Goal: Information Seeking & Learning: Learn about a topic

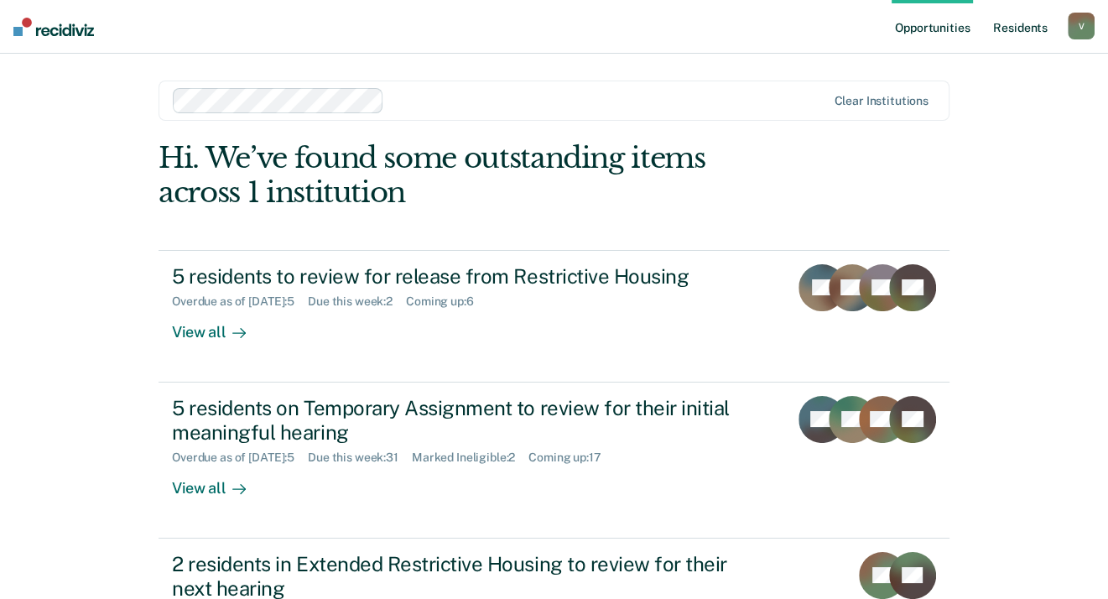
click at [1023, 34] on link "Resident s" at bounding box center [1020, 27] width 61 height 54
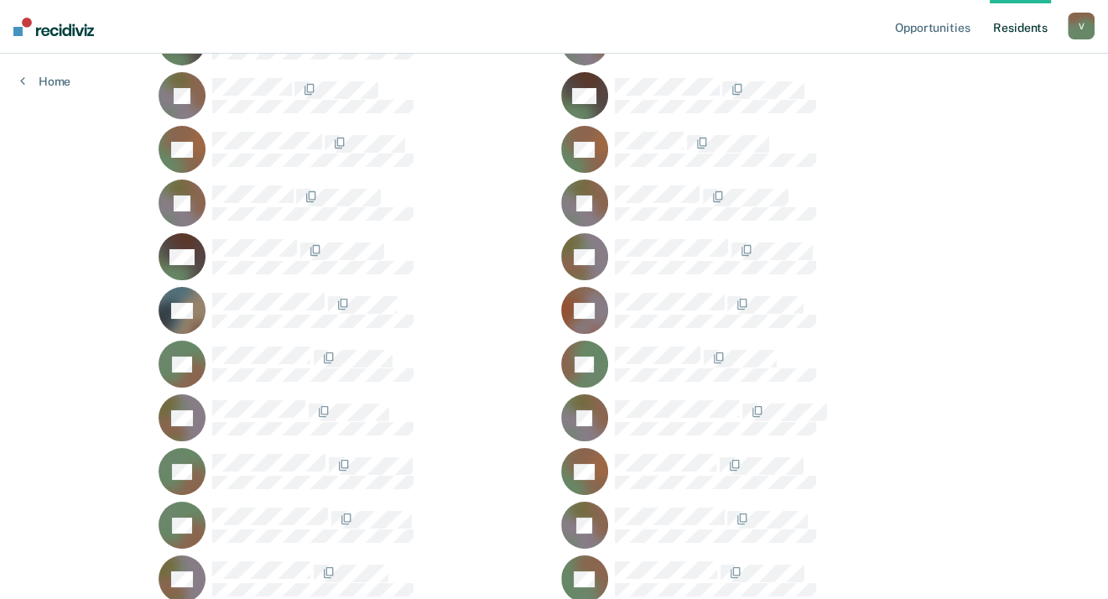
scroll to position [21113, 0]
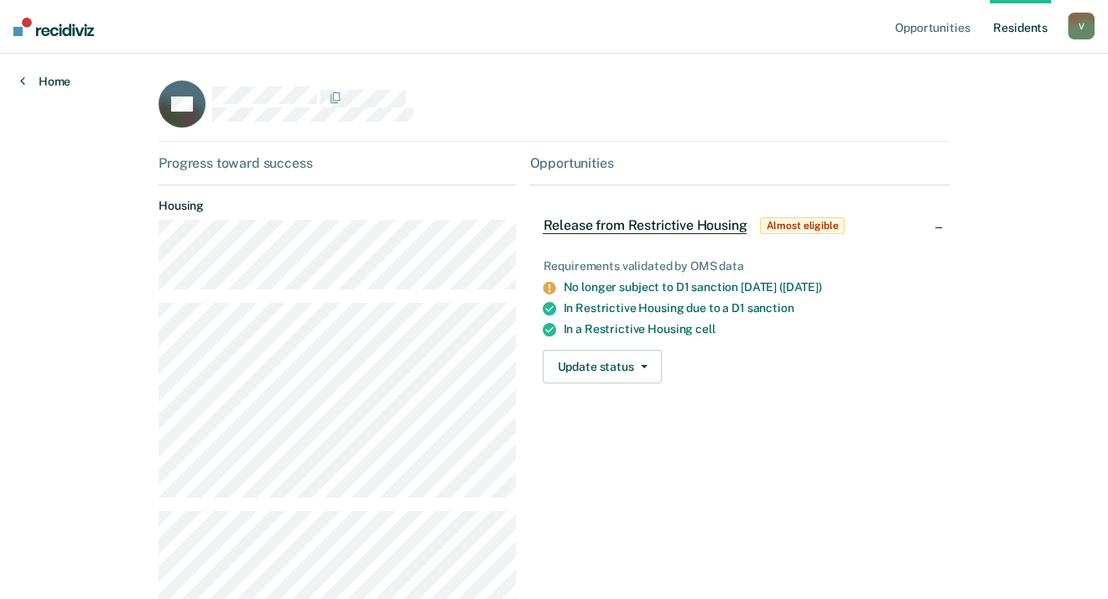
click at [49, 82] on link "Home" at bounding box center [45, 81] width 50 height 15
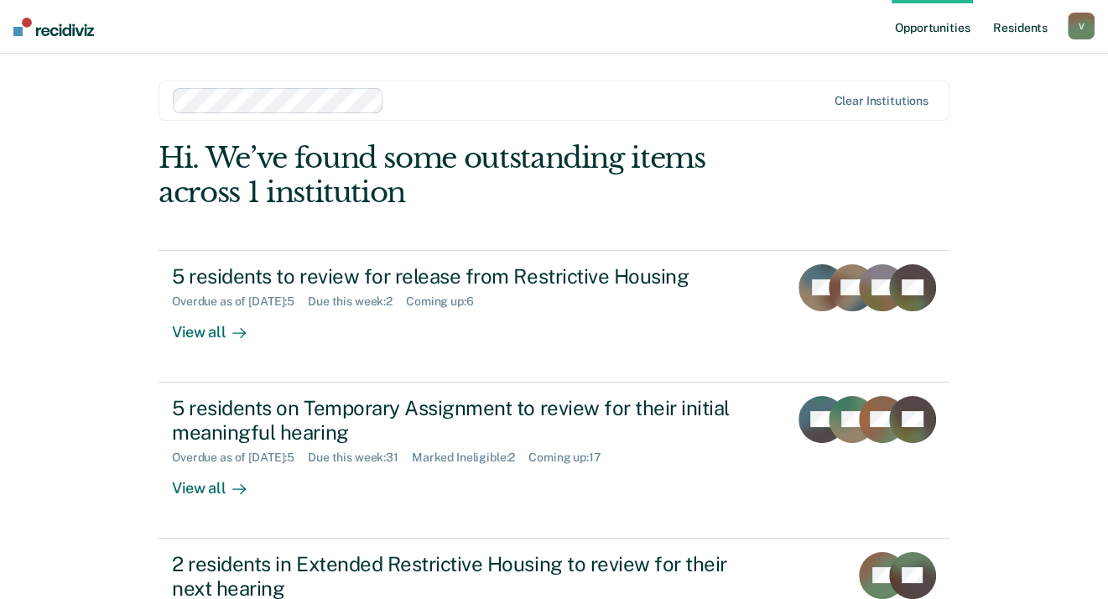
click at [1021, 30] on link "Resident s" at bounding box center [1020, 27] width 61 height 54
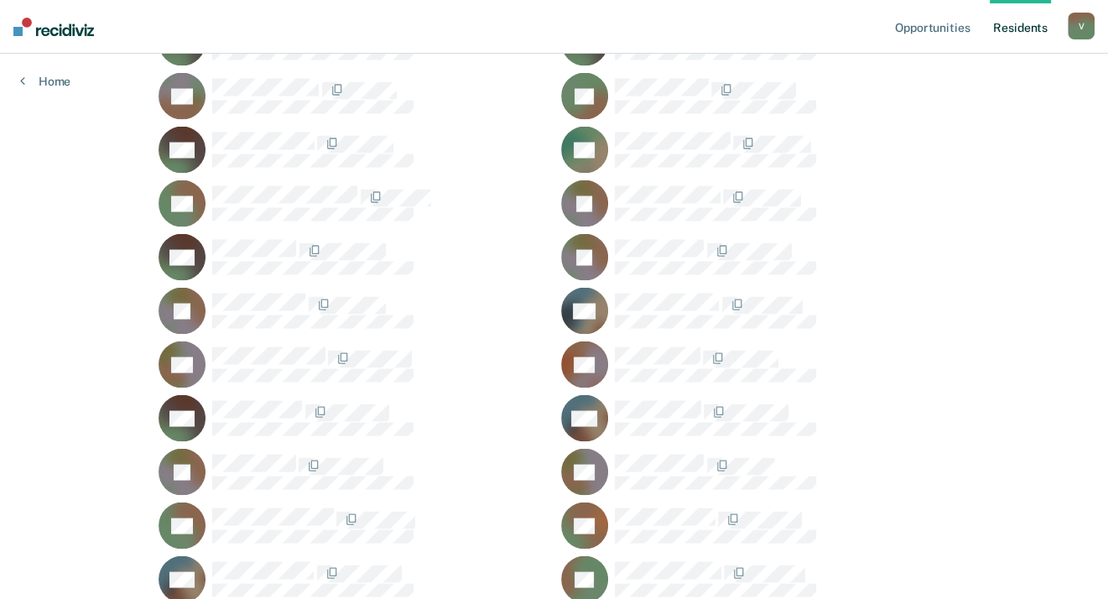
scroll to position [43655, 0]
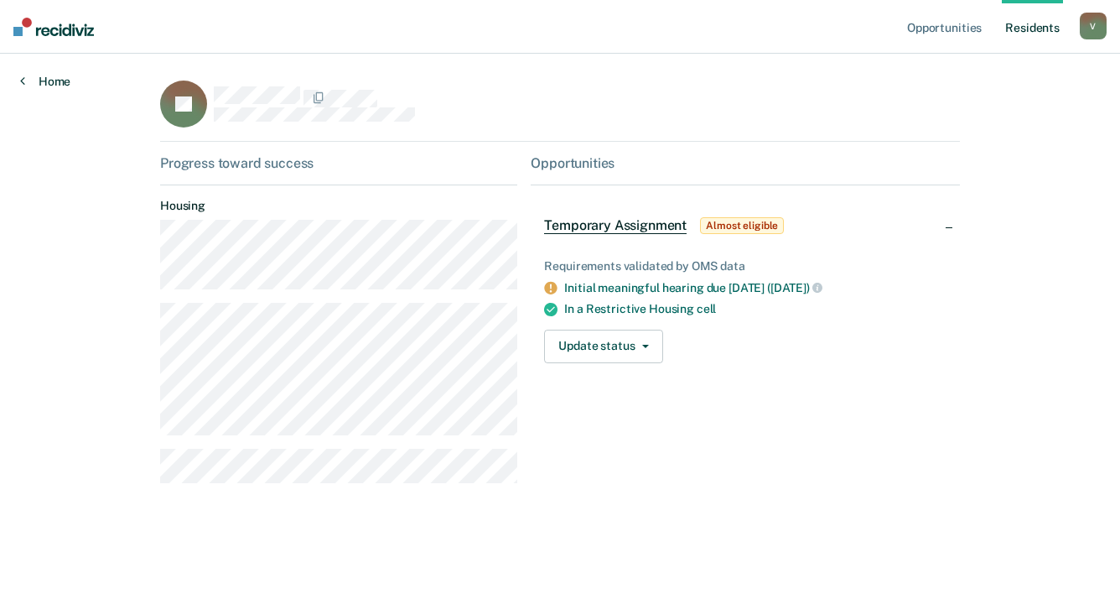
click at [50, 79] on link "Home" at bounding box center [45, 81] width 50 height 15
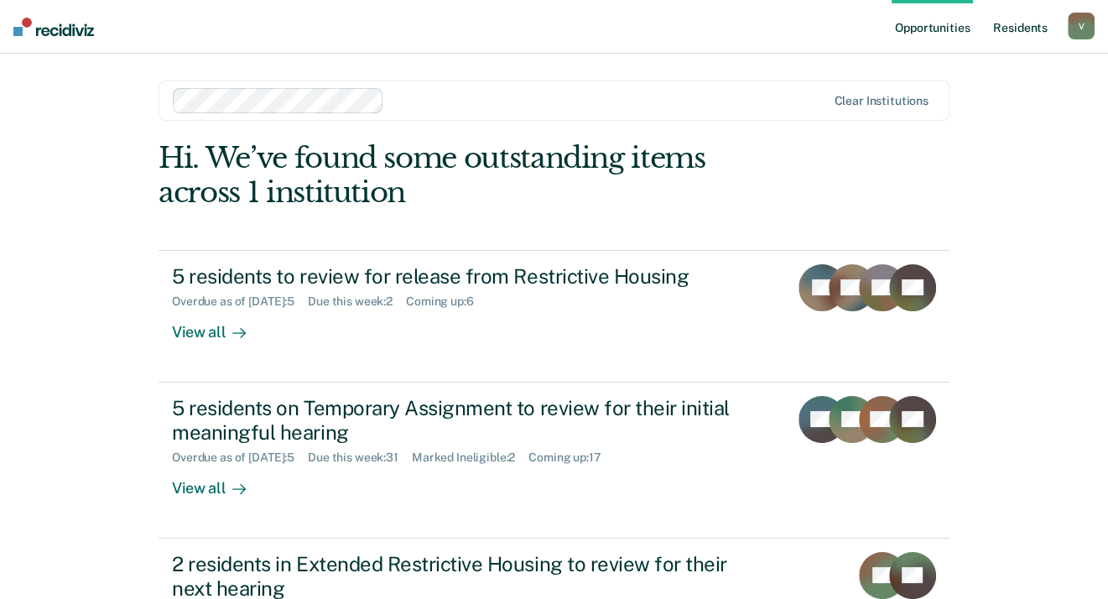
click at [1012, 26] on link "Resident s" at bounding box center [1020, 27] width 61 height 54
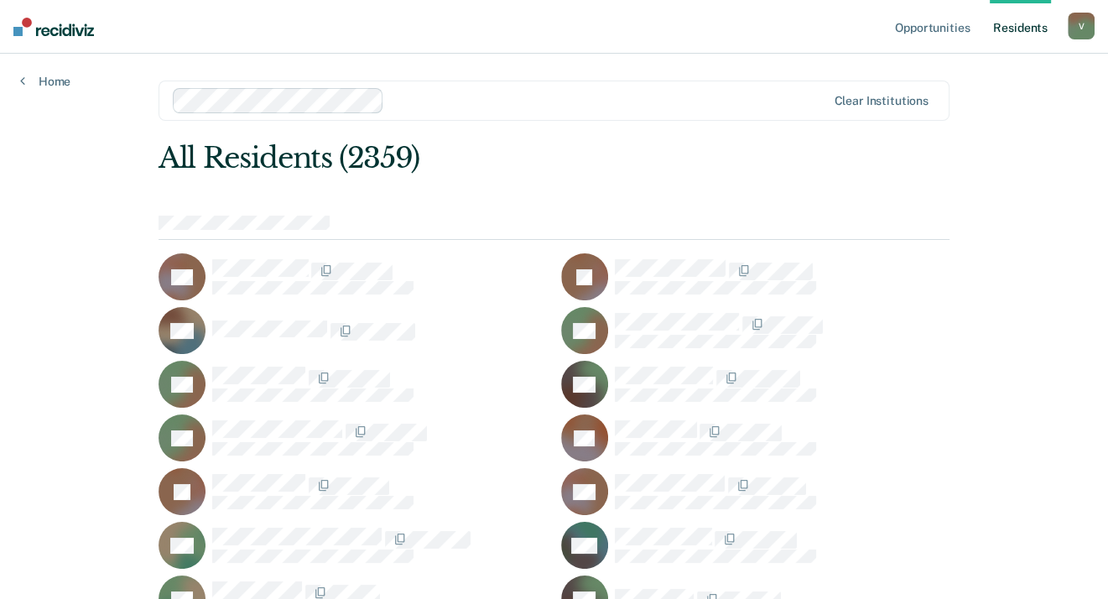
scroll to position [57556, 0]
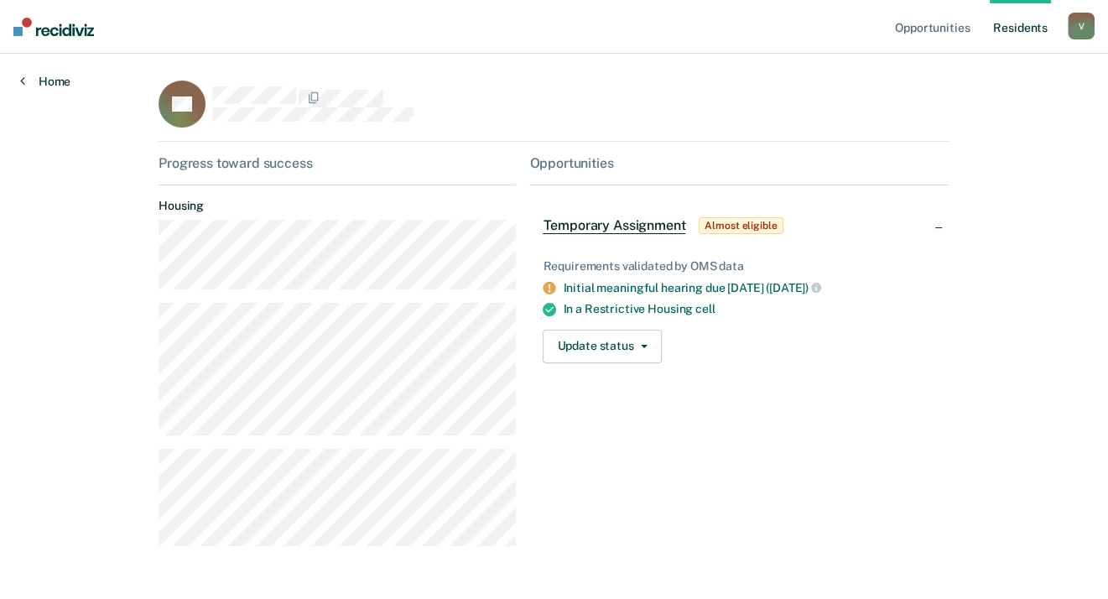
click at [23, 74] on icon at bounding box center [22, 80] width 5 height 13
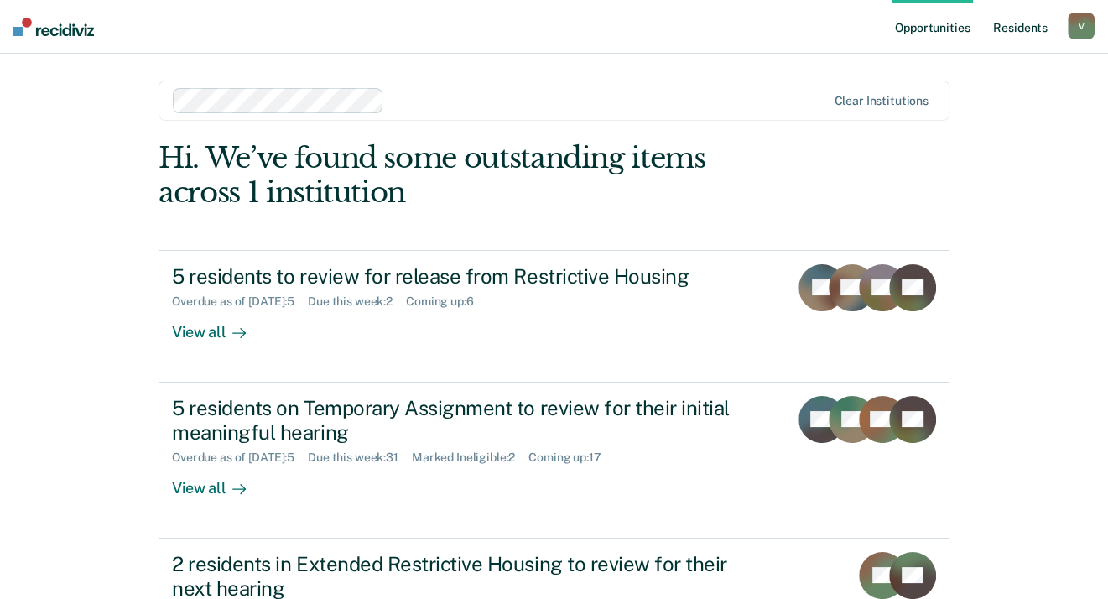
click at [1009, 29] on link "Resident s" at bounding box center [1020, 27] width 61 height 54
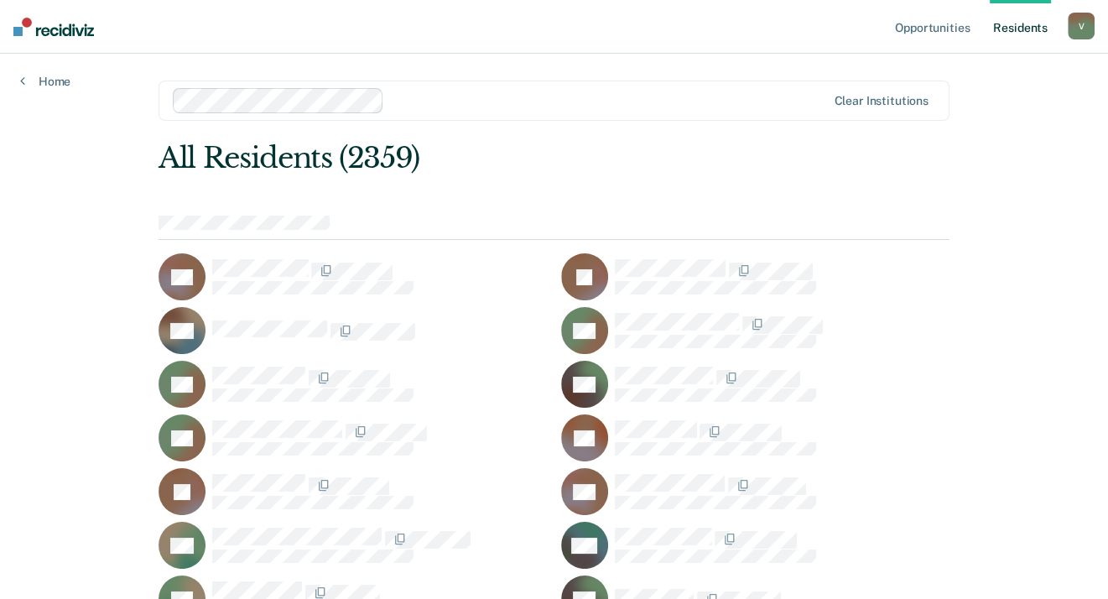
scroll to position [57556, 0]
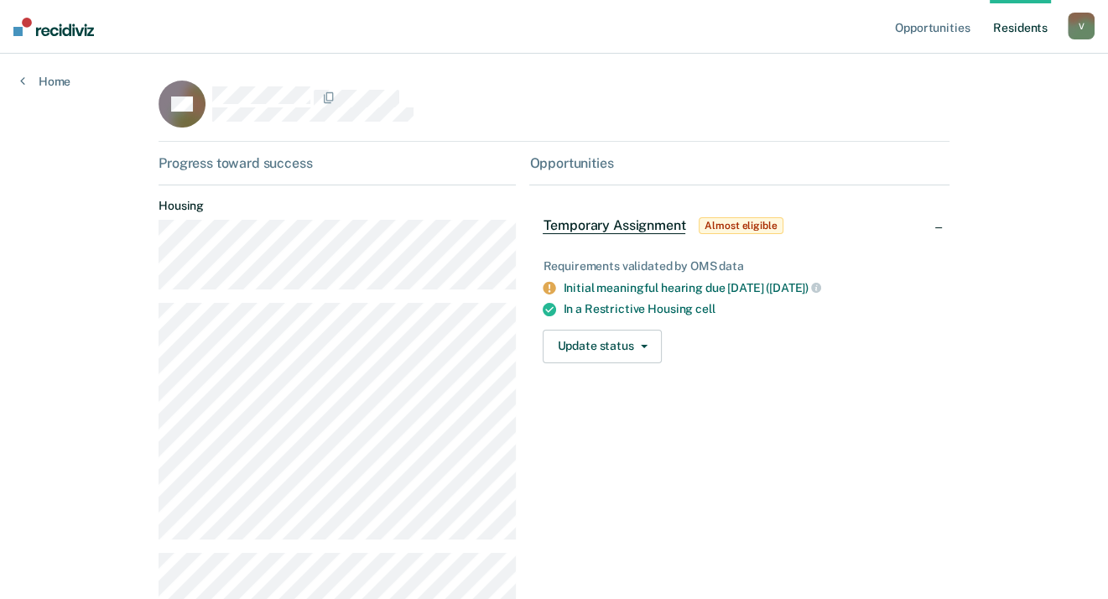
click at [17, 80] on div "Home" at bounding box center [45, 71] width 91 height 35
click at [54, 81] on link "Home" at bounding box center [45, 81] width 50 height 15
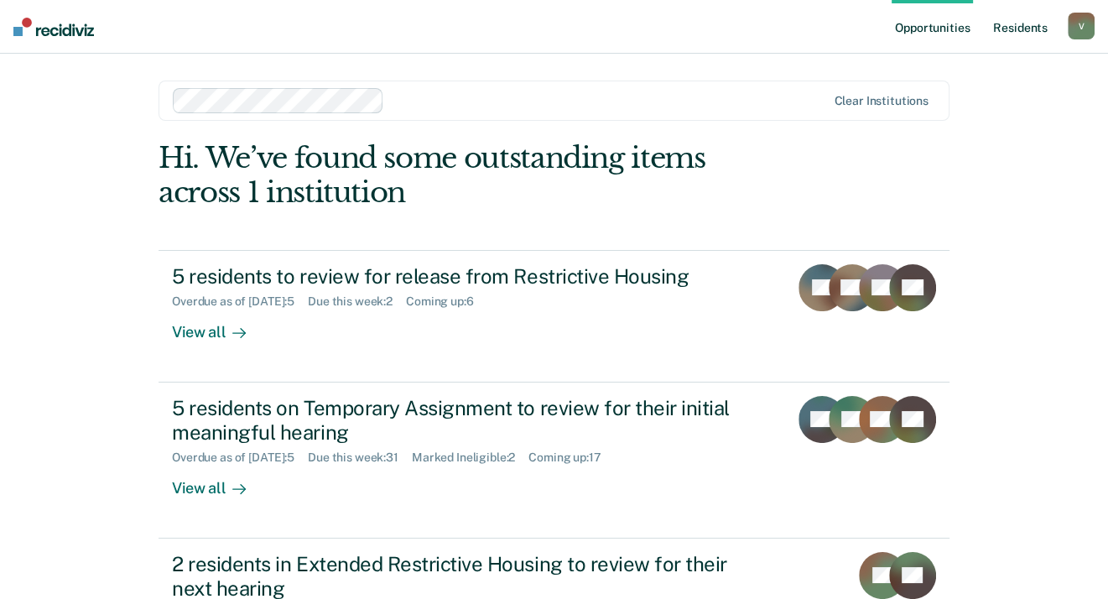
click at [1016, 25] on link "Resident s" at bounding box center [1020, 27] width 61 height 54
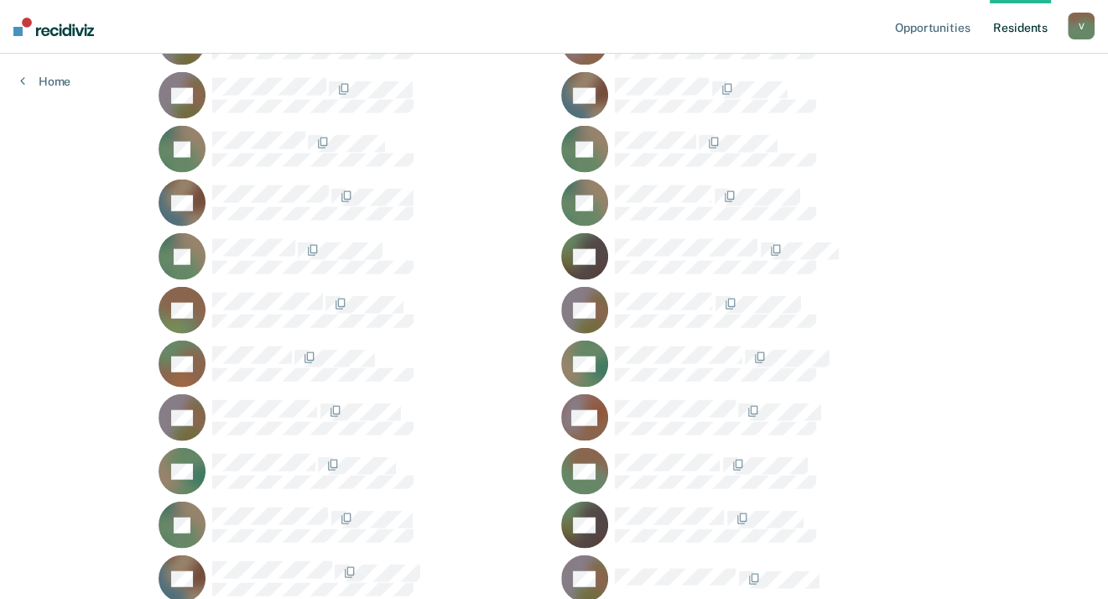
scroll to position [20362, 0]
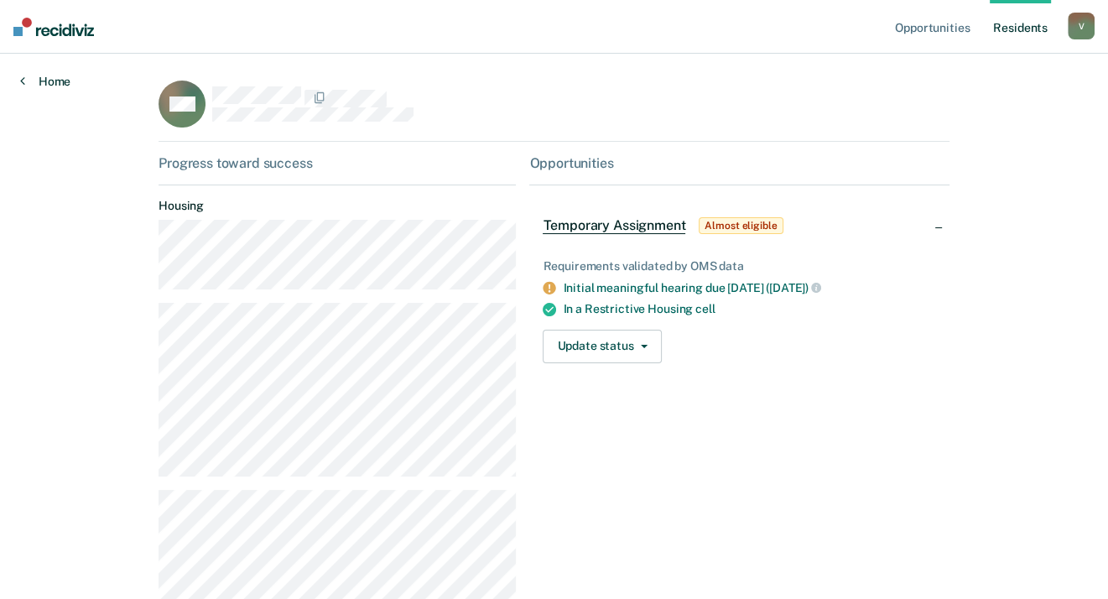
click at [50, 81] on link "Home" at bounding box center [45, 81] width 50 height 15
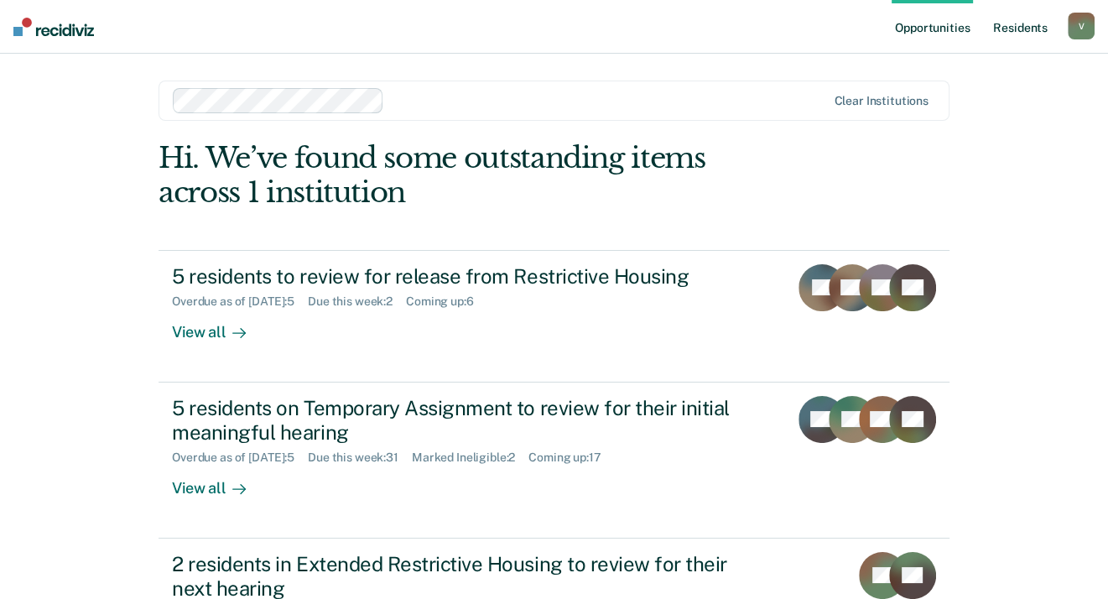
click at [1023, 29] on link "Resident s" at bounding box center [1020, 27] width 61 height 54
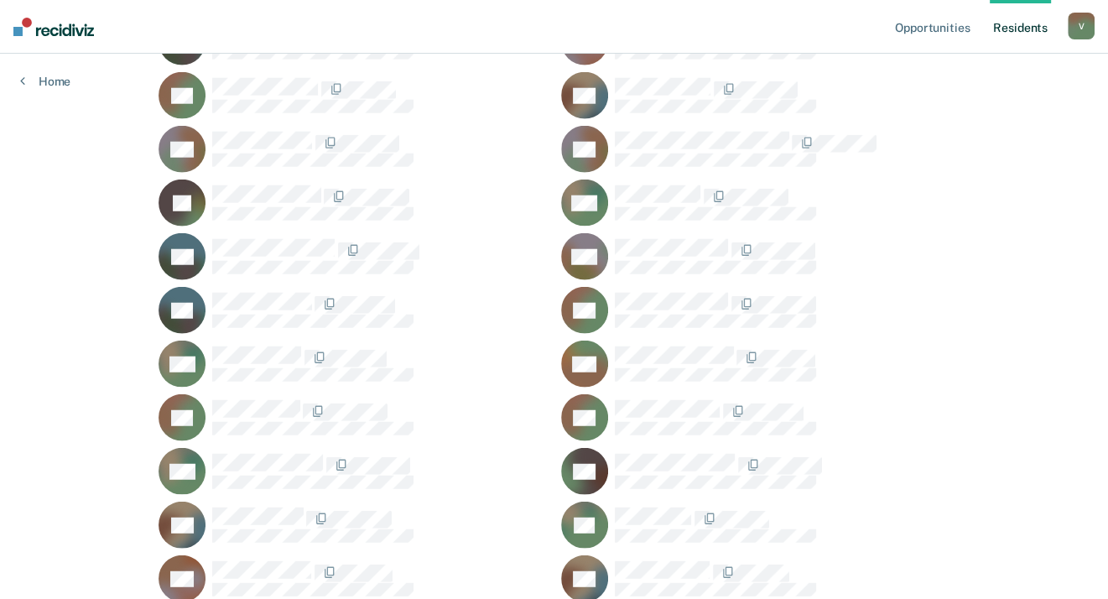
scroll to position [22401, 0]
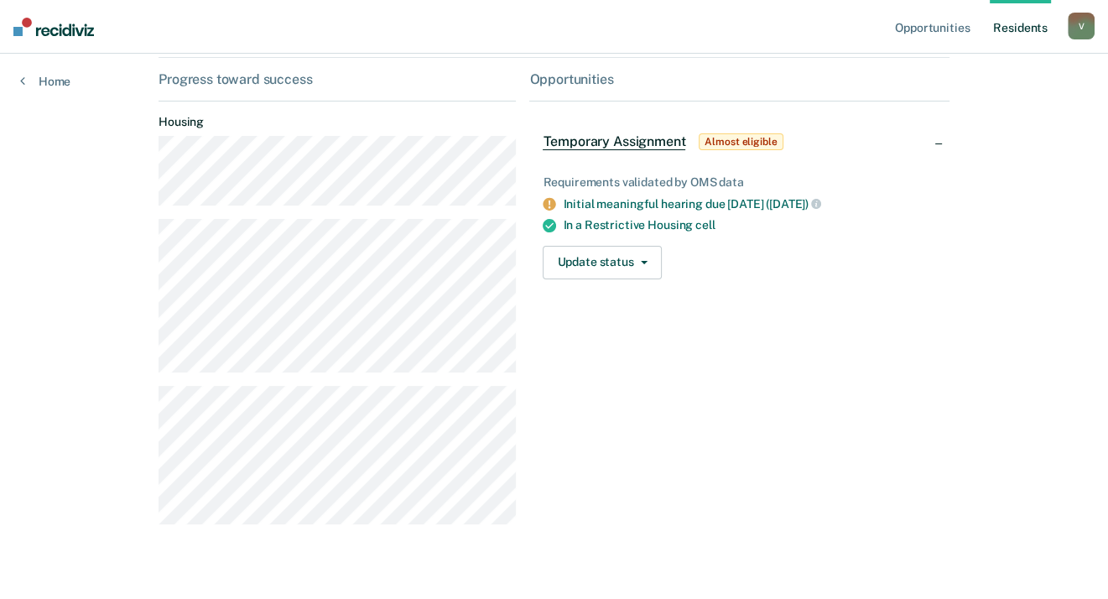
scroll to position [109, 0]
